Goal: Information Seeking & Learning: Learn about a topic

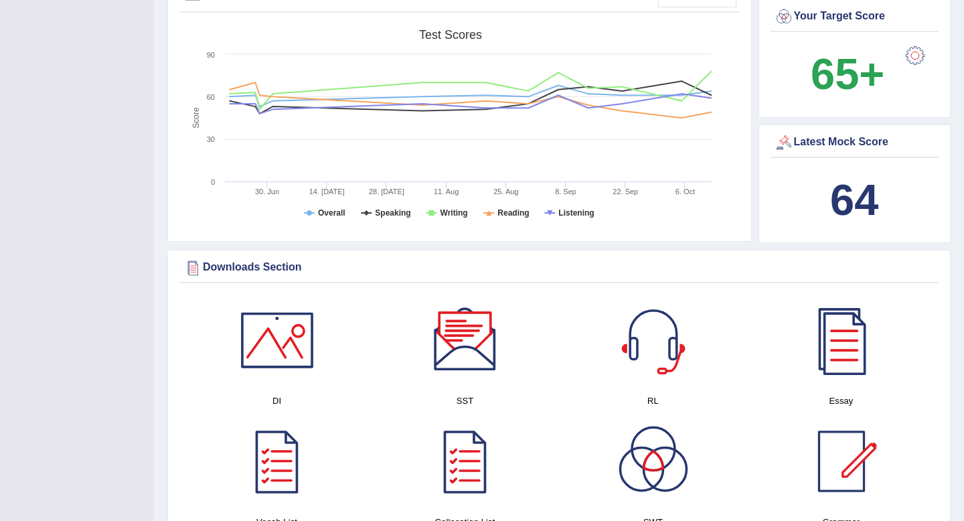
scroll to position [429, 0]
click at [565, 218] on rect at bounding box center [451, 127] width 536 height 208
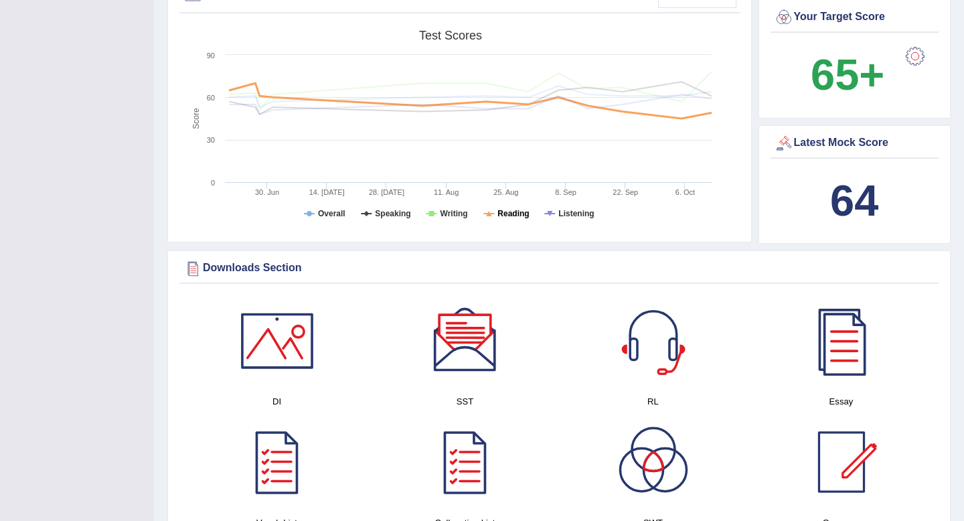
click at [512, 216] on tspan "Reading" at bounding box center [513, 213] width 31 height 9
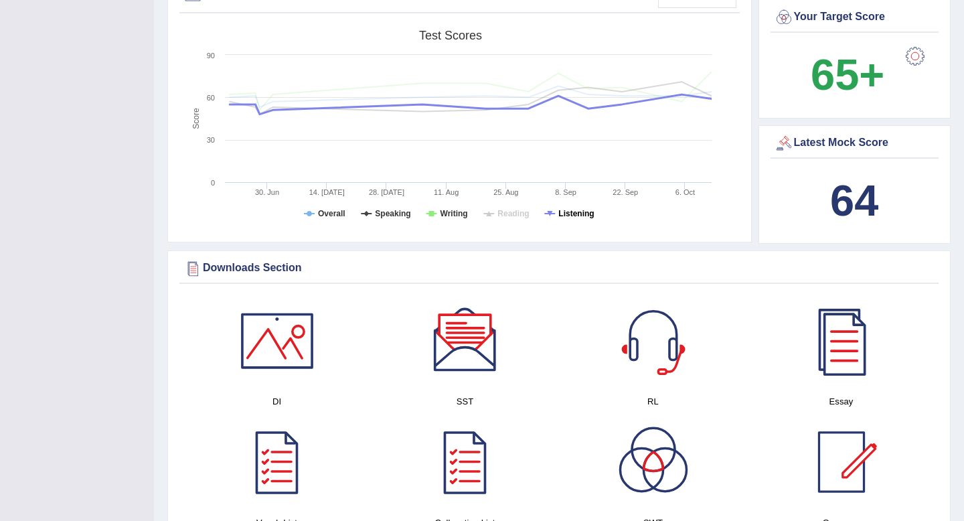
click at [551, 211] on icon at bounding box center [549, 213] width 5 height 5
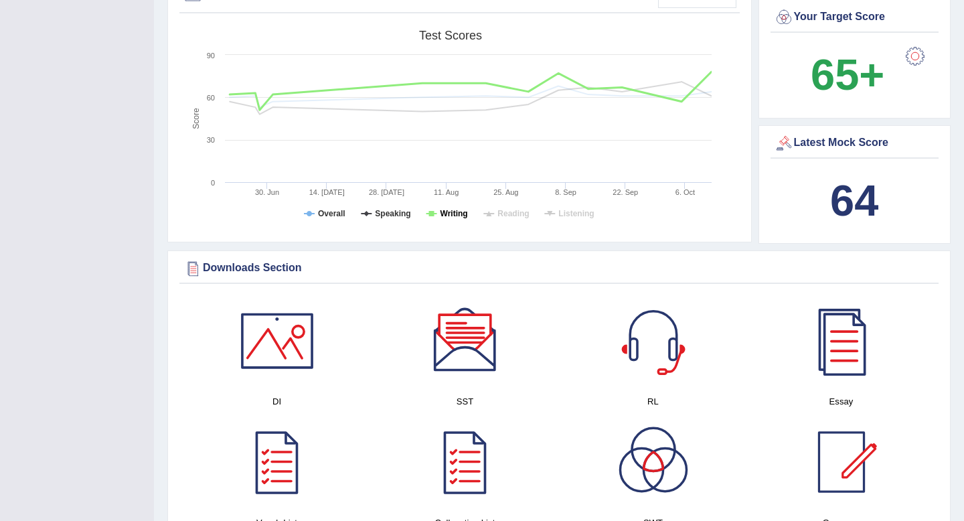
click at [446, 212] on tspan "Writing" at bounding box center [454, 213] width 27 height 9
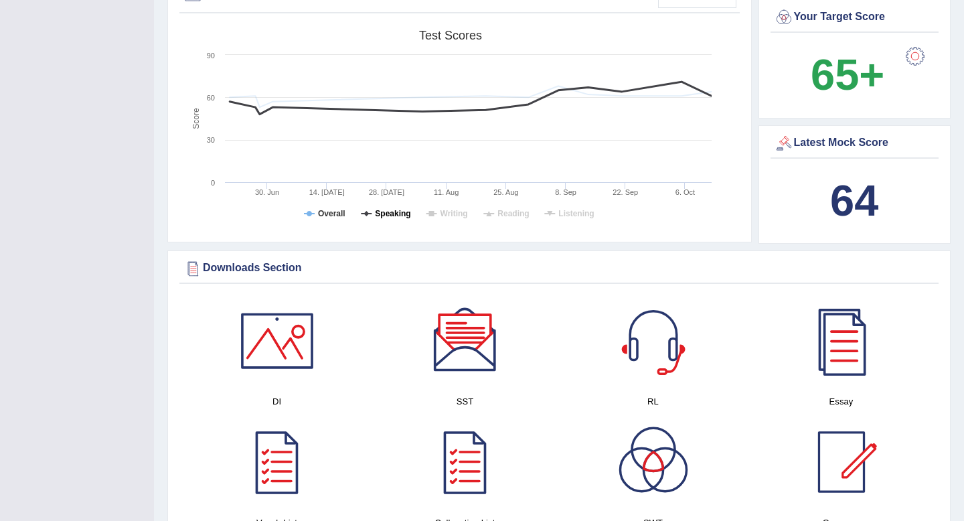
click at [396, 214] on tspan "Speaking" at bounding box center [392, 213] width 35 height 9
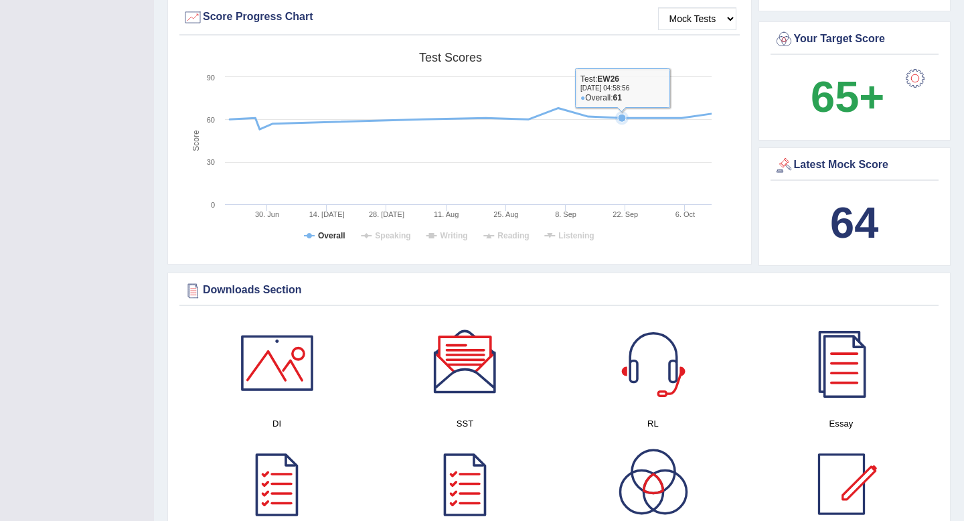
scroll to position [404, 0]
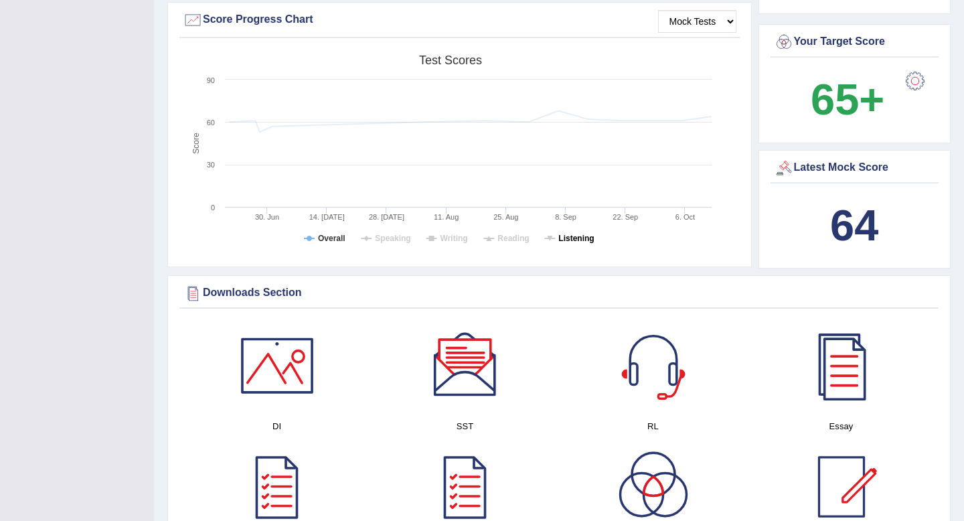
click at [560, 239] on tspan "Listening" at bounding box center [575, 238] width 35 height 9
click at [563, 237] on tspan "Listening" at bounding box center [575, 238] width 35 height 9
click at [525, 238] on tspan "Reading" at bounding box center [513, 238] width 31 height 9
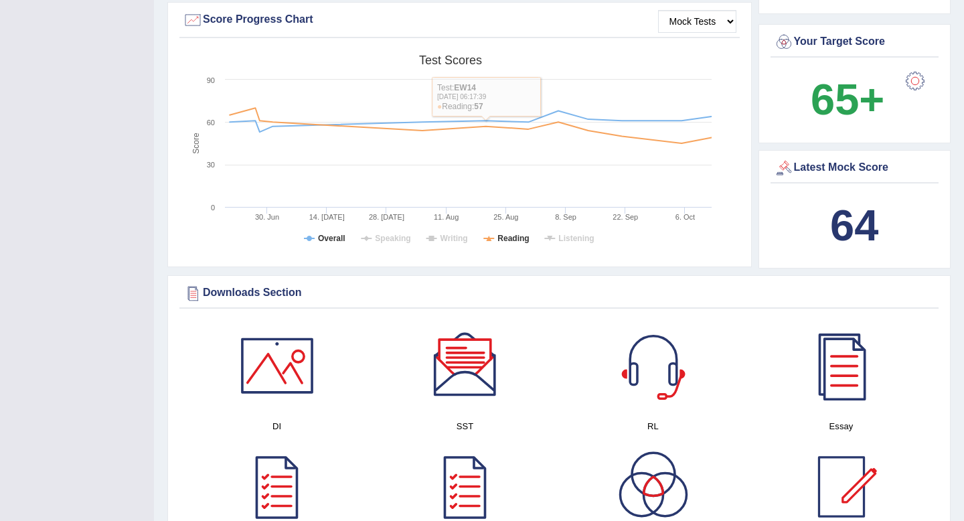
click at [495, 242] on rect at bounding box center [451, 152] width 536 height 208
click at [507, 237] on tspan "Reading" at bounding box center [513, 238] width 31 height 9
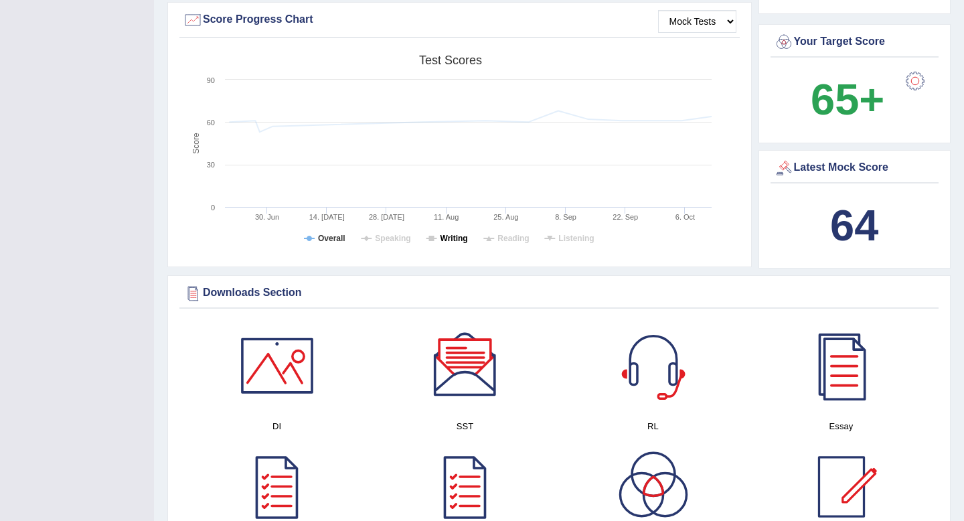
click at [448, 242] on tspan "Writing" at bounding box center [454, 238] width 27 height 9
click at [453, 239] on tspan "Writing" at bounding box center [454, 238] width 27 height 9
click at [391, 243] on rect at bounding box center [451, 152] width 536 height 208
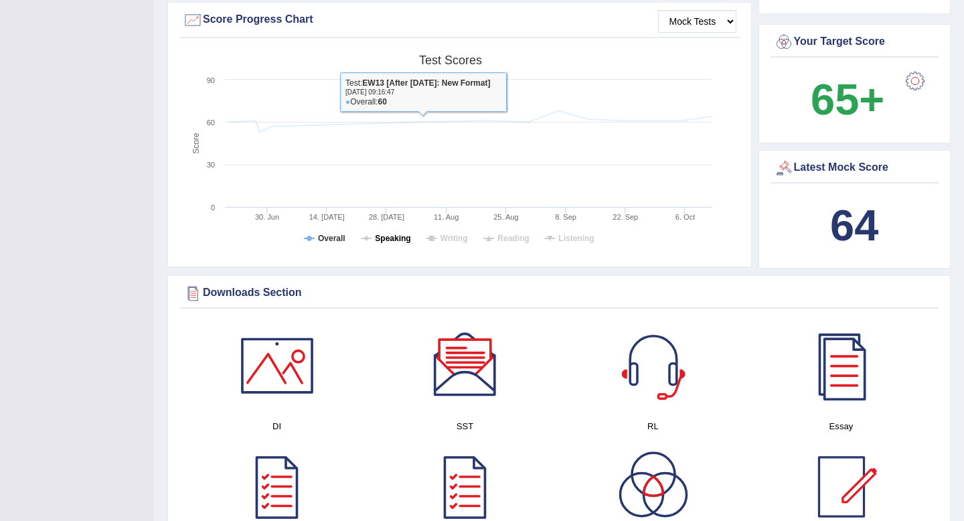
click at [400, 239] on tspan "Speaking" at bounding box center [392, 238] width 35 height 9
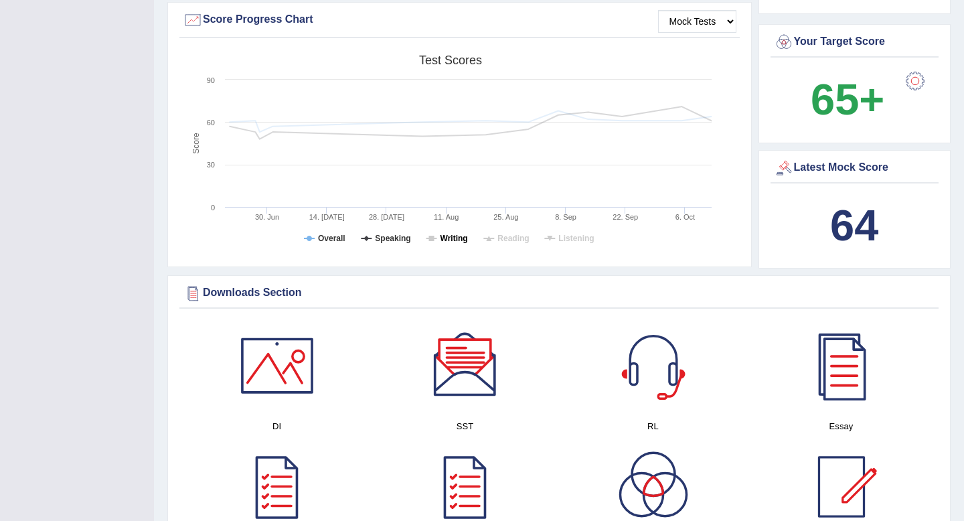
click at [457, 236] on tspan "Writing" at bounding box center [454, 238] width 27 height 9
click at [515, 234] on tspan "Reading" at bounding box center [513, 238] width 31 height 9
click at [567, 236] on tspan "Listening" at bounding box center [575, 238] width 35 height 9
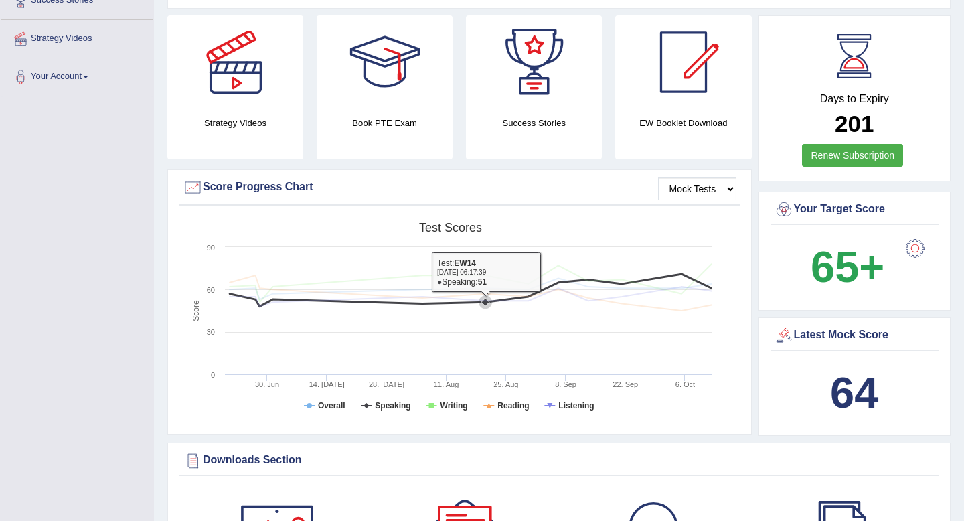
scroll to position [0, 0]
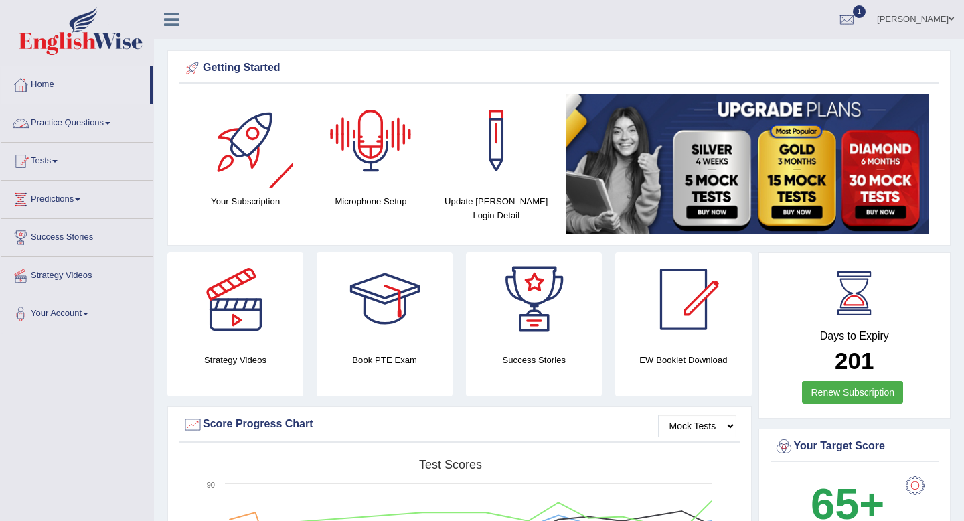
click at [64, 123] on link "Practice Questions" at bounding box center [77, 120] width 153 height 33
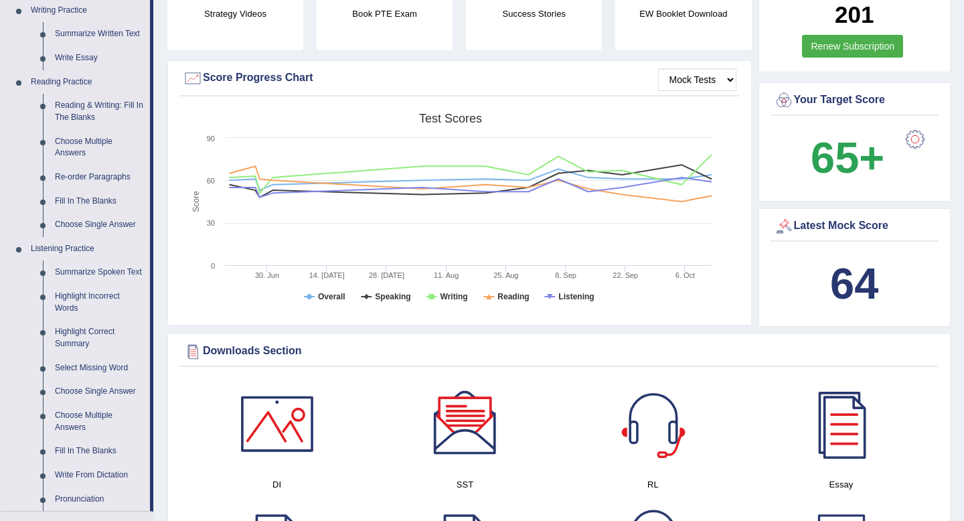
scroll to position [339, 0]
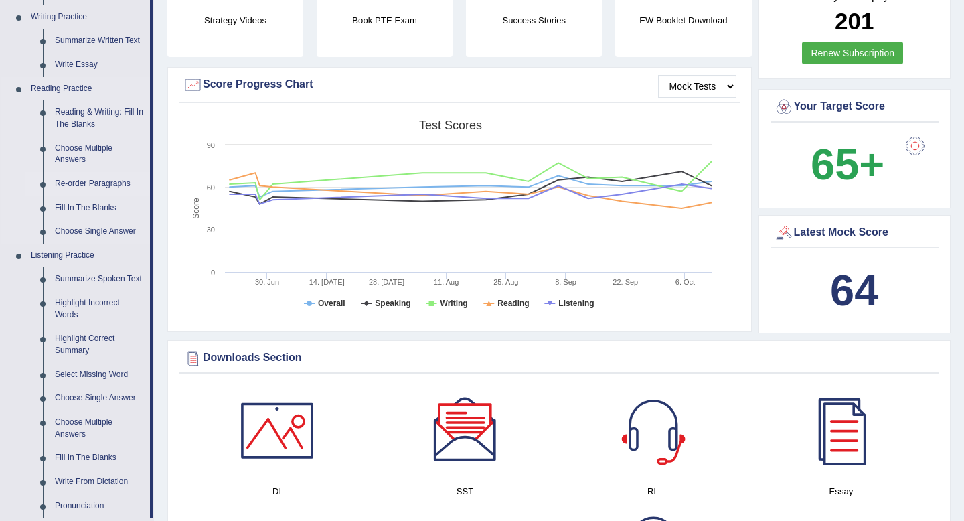
click at [79, 183] on link "Re-order Paragraphs" at bounding box center [99, 184] width 101 height 24
